Goal: Information Seeking & Learning: Learn about a topic

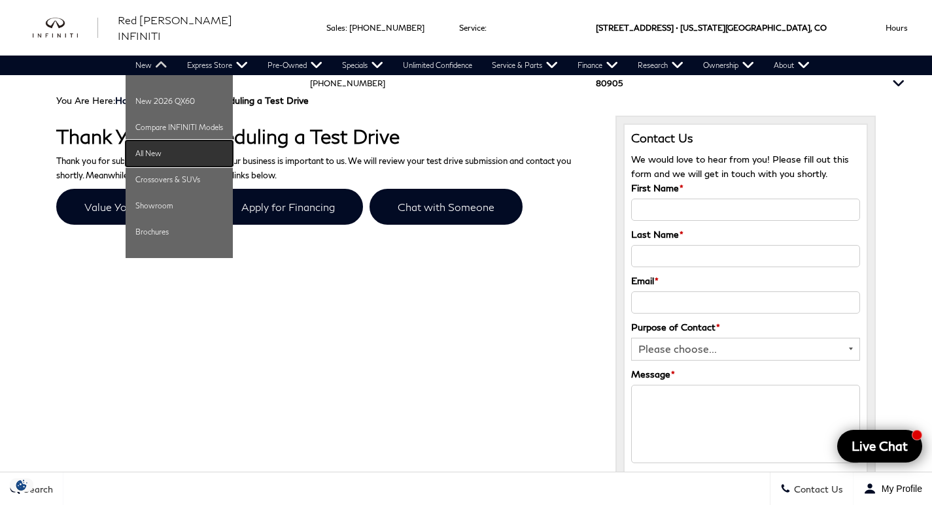
click at [158, 154] on link "All New" at bounding box center [179, 154] width 107 height 26
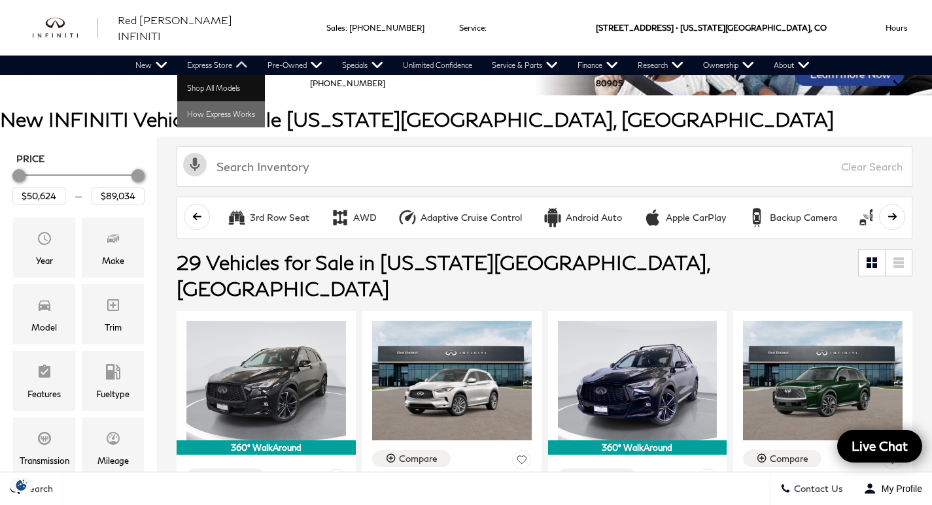
scroll to position [111, 0]
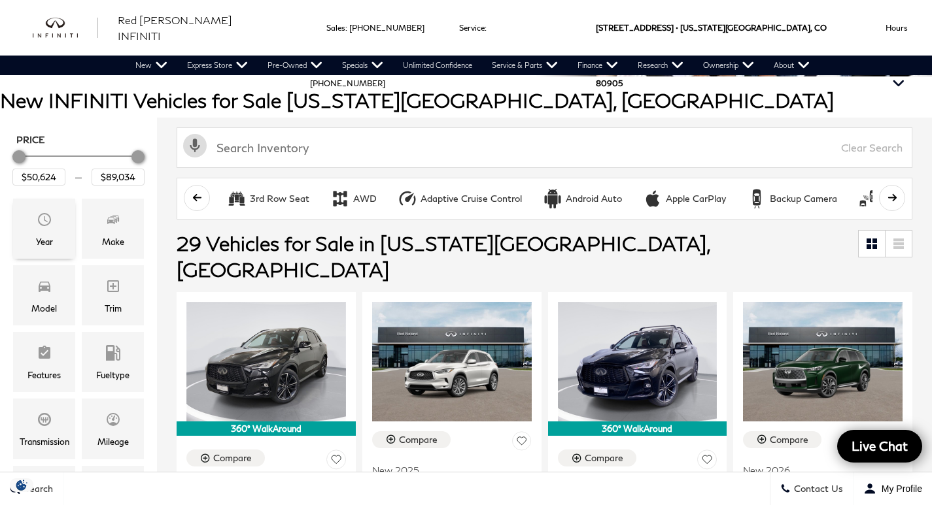
click at [48, 226] on span "Year" at bounding box center [45, 222] width 16 height 26
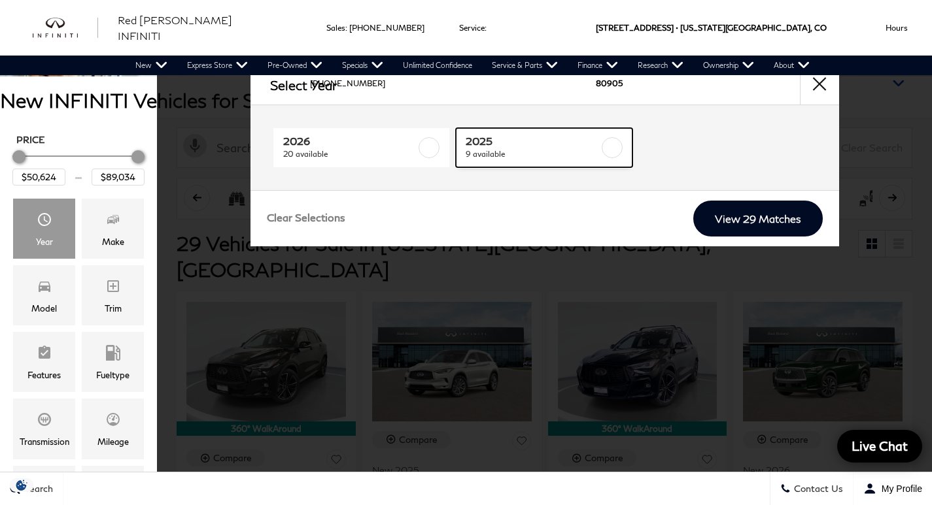
click at [615, 148] on label at bounding box center [611, 147] width 21 height 21
checkbox input "true"
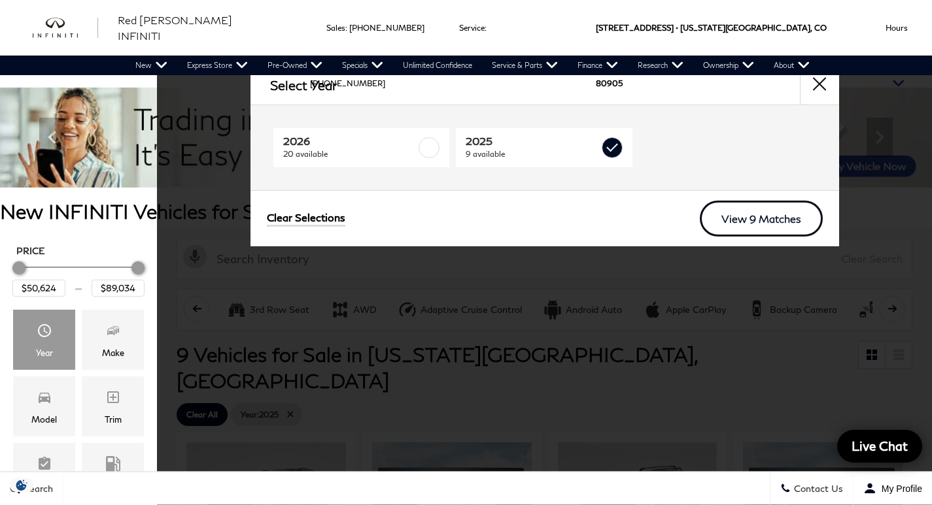
click at [766, 218] on link "View 9 Matches" at bounding box center [761, 219] width 123 height 36
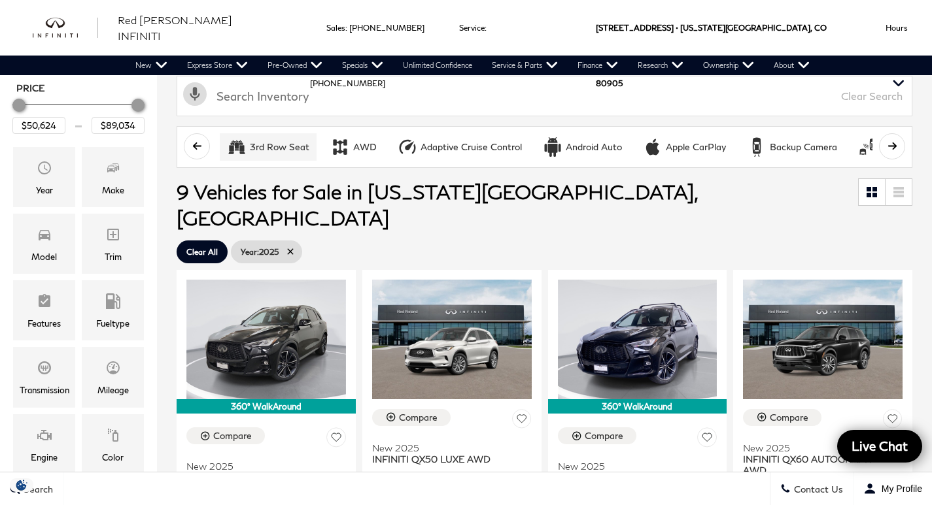
scroll to position [165, 0]
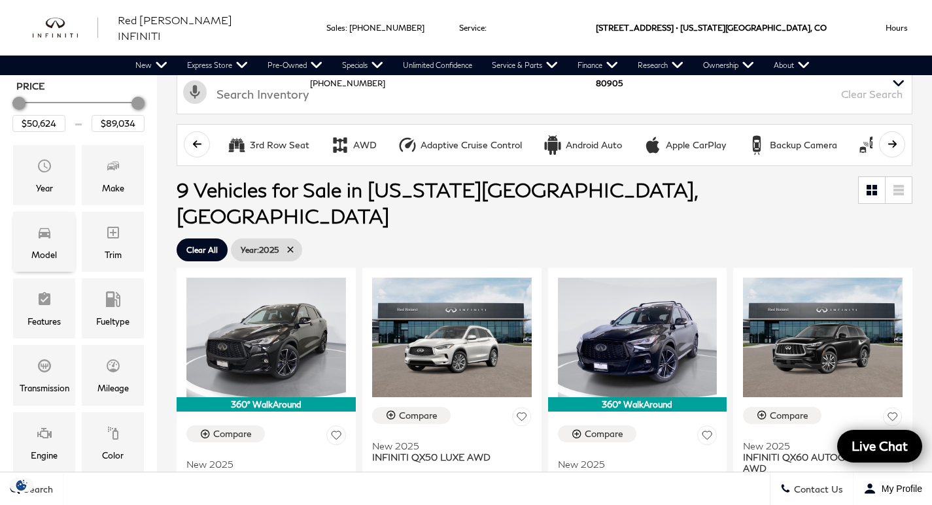
click at [50, 233] on icon "Model" at bounding box center [45, 233] width 16 height 16
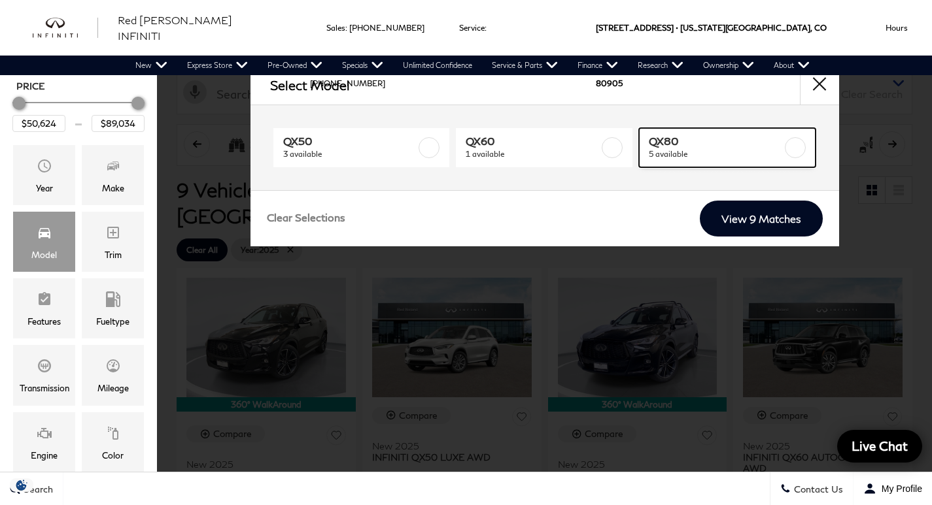
click at [792, 147] on label at bounding box center [795, 147] width 21 height 21
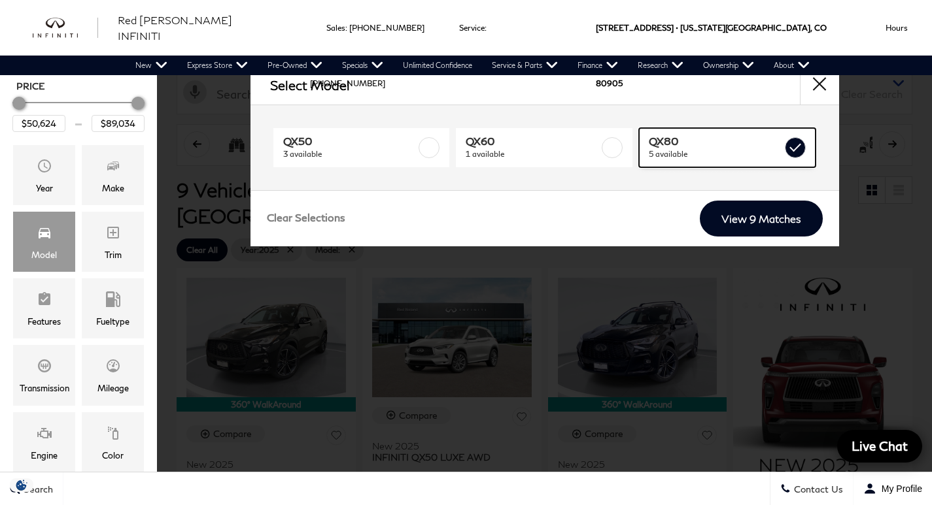
type input "$81,389"
checkbox input "true"
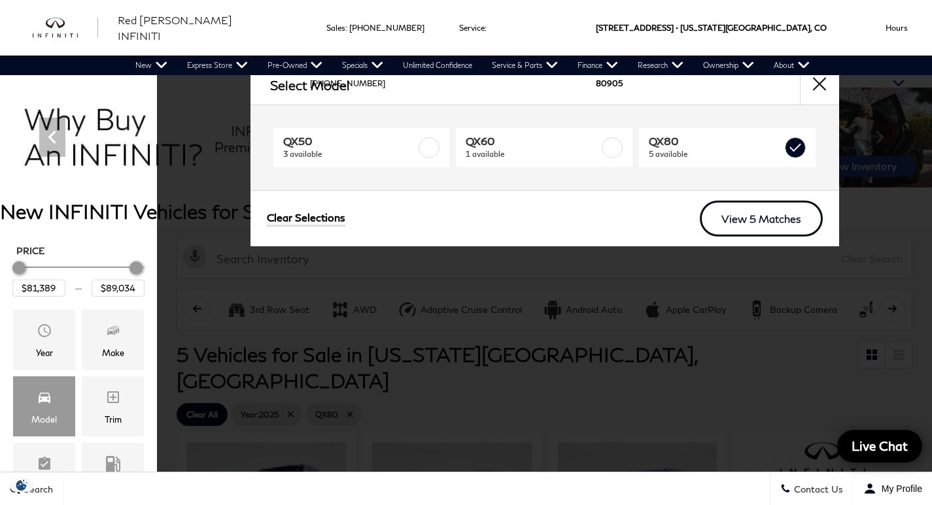
click at [762, 214] on link "View 5 Matches" at bounding box center [761, 219] width 123 height 36
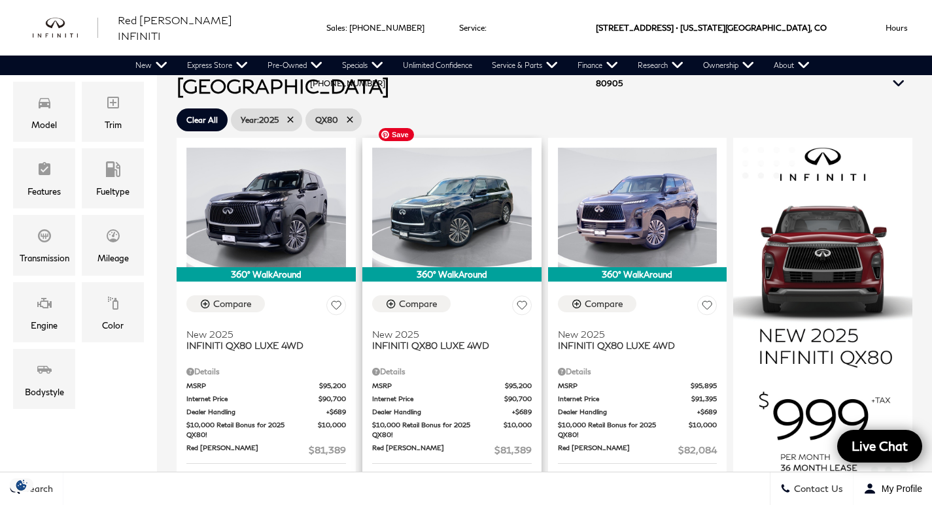
scroll to position [296, 0]
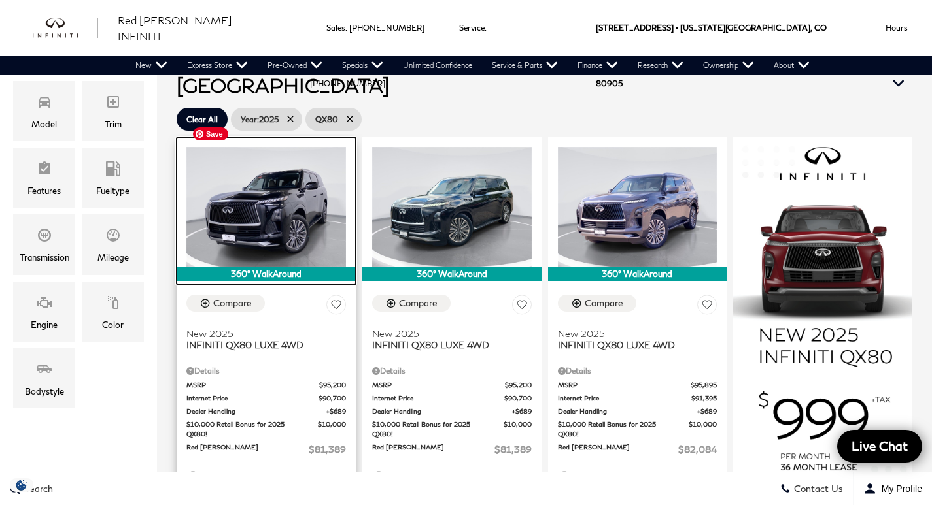
click at [290, 193] on img at bounding box center [266, 207] width 160 height 120
